Goal: Information Seeking & Learning: Learn about a topic

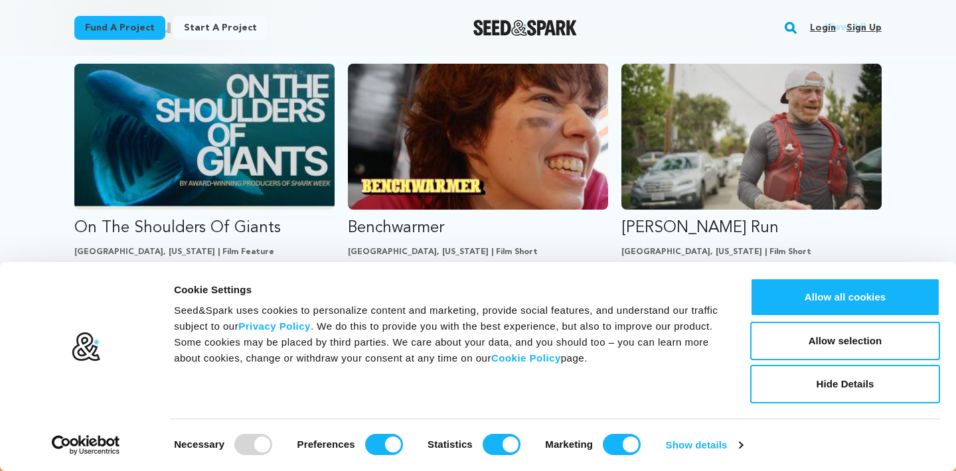
scroll to position [1177, 0]
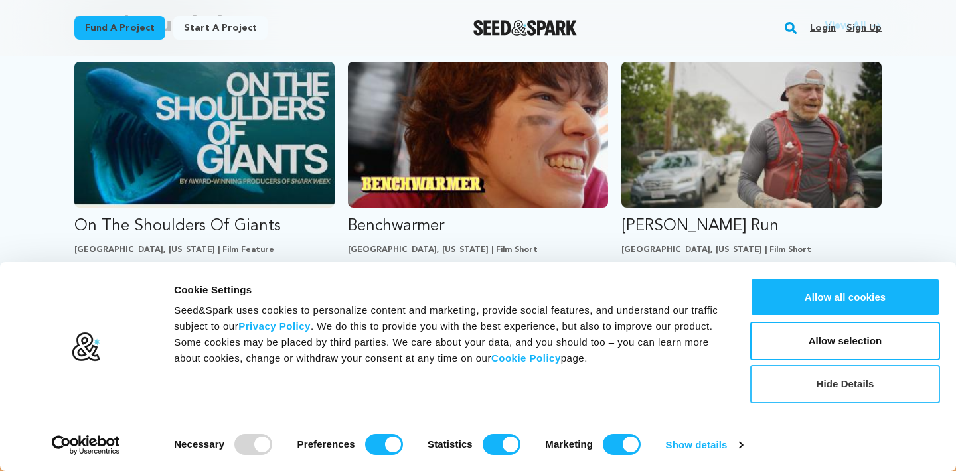
click at [806, 380] on button "Hide Details" at bounding box center [845, 384] width 190 height 38
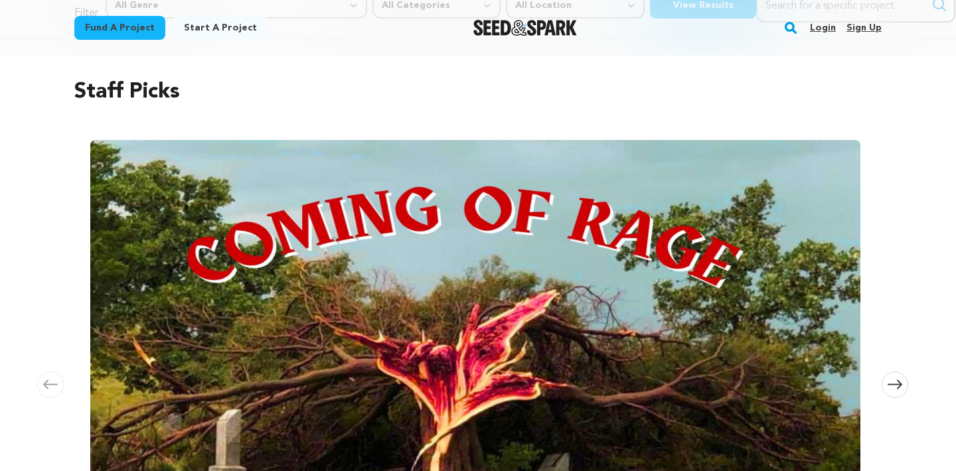
scroll to position [0, 0]
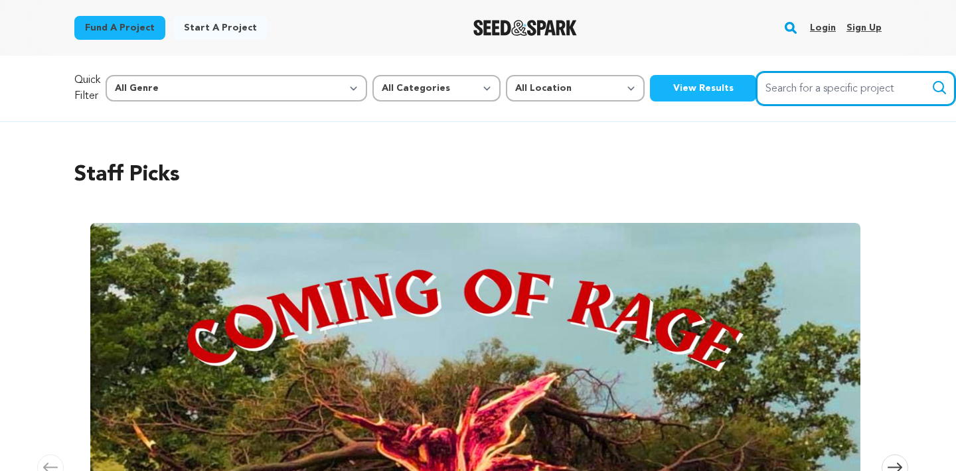
click at [756, 79] on input "Search for a specific project" at bounding box center [855, 89] width 199 height 34
type input "n"
type input "bunk beds"
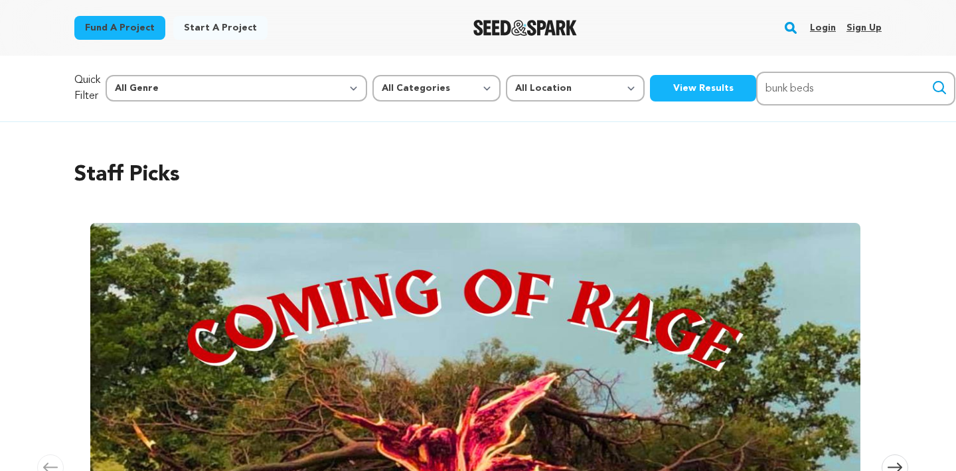
click at [931, 82] on icon "submit" at bounding box center [939, 88] width 16 height 16
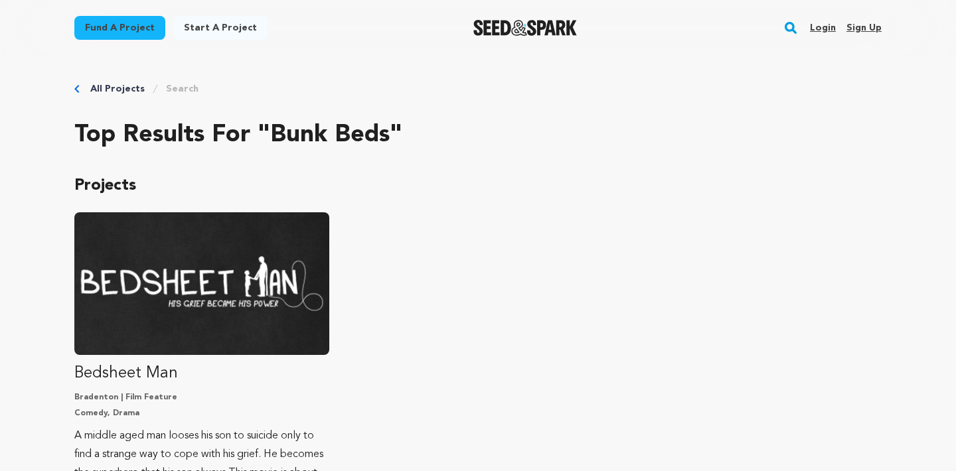
click at [91, 98] on div "All Projects Search Top results for "bunk beds" Projects Bedsheet Man Bradenton…" at bounding box center [477, 313] width 807 height 462
click at [91, 93] on link "All Projects" at bounding box center [117, 88] width 54 height 13
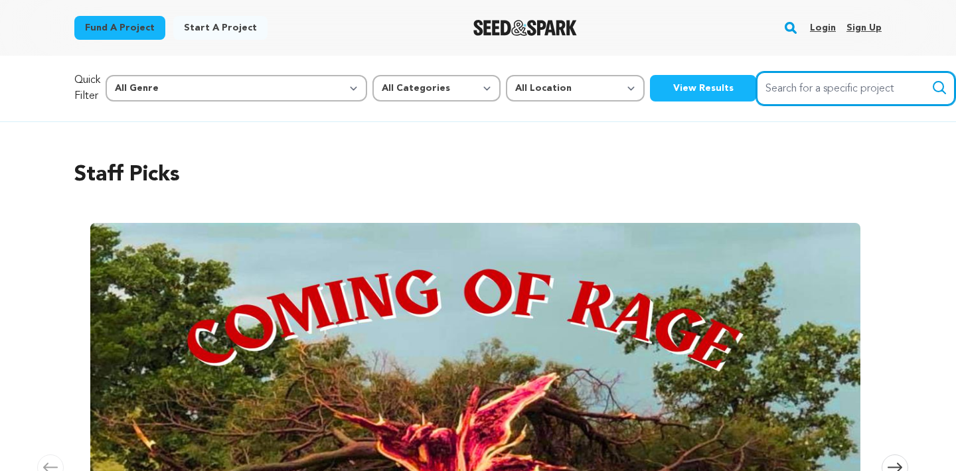
click at [810, 81] on input "Search for a specific project" at bounding box center [855, 89] width 199 height 34
type input "alexa back"
click at [931, 80] on button "Search" at bounding box center [939, 88] width 16 height 16
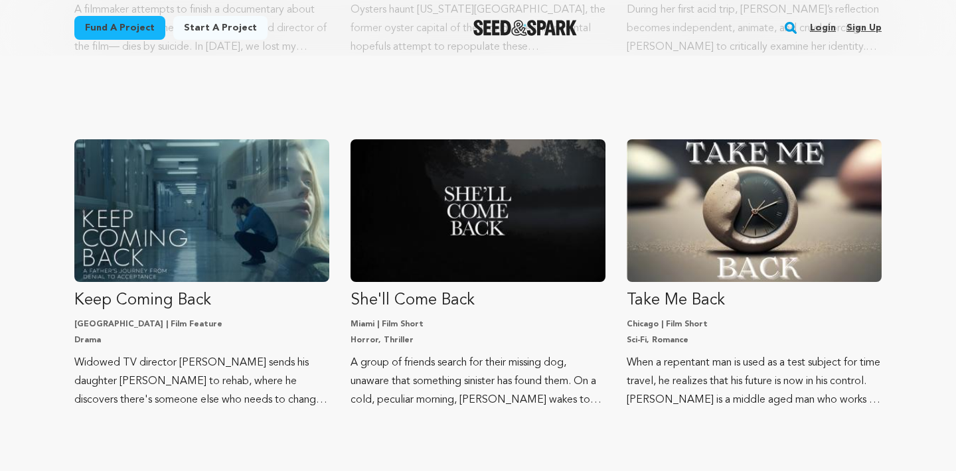
scroll to position [912, 0]
